Goal: Transaction & Acquisition: Purchase product/service

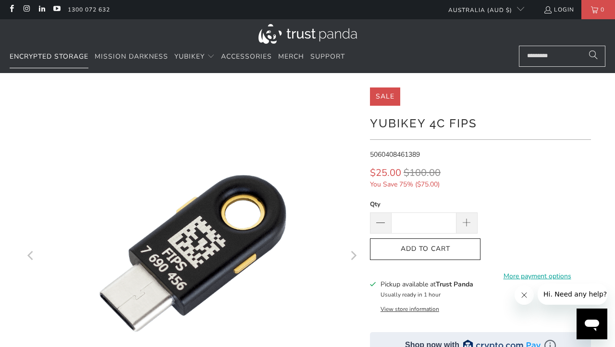
click at [62, 52] on span "Encrypted Storage" at bounding box center [49, 56] width 79 height 9
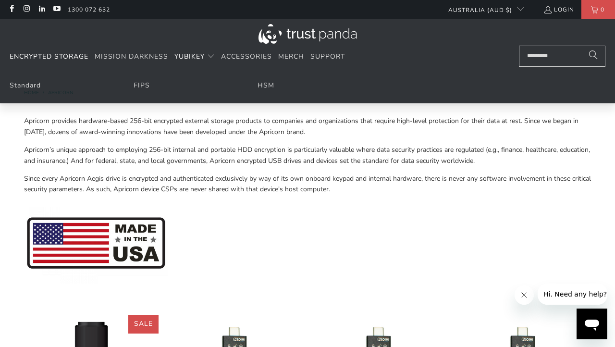
click at [194, 57] on span "YubiKey" at bounding box center [189, 56] width 30 height 9
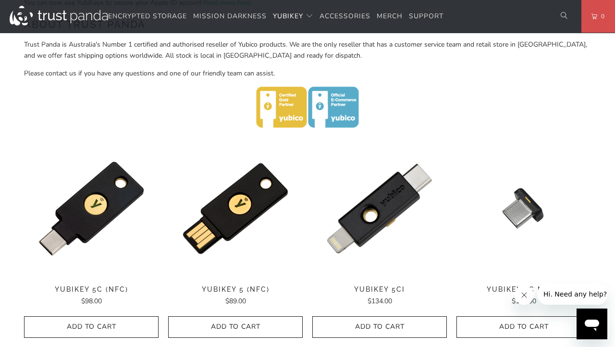
scroll to position [383, 0]
